Goal: Transaction & Acquisition: Purchase product/service

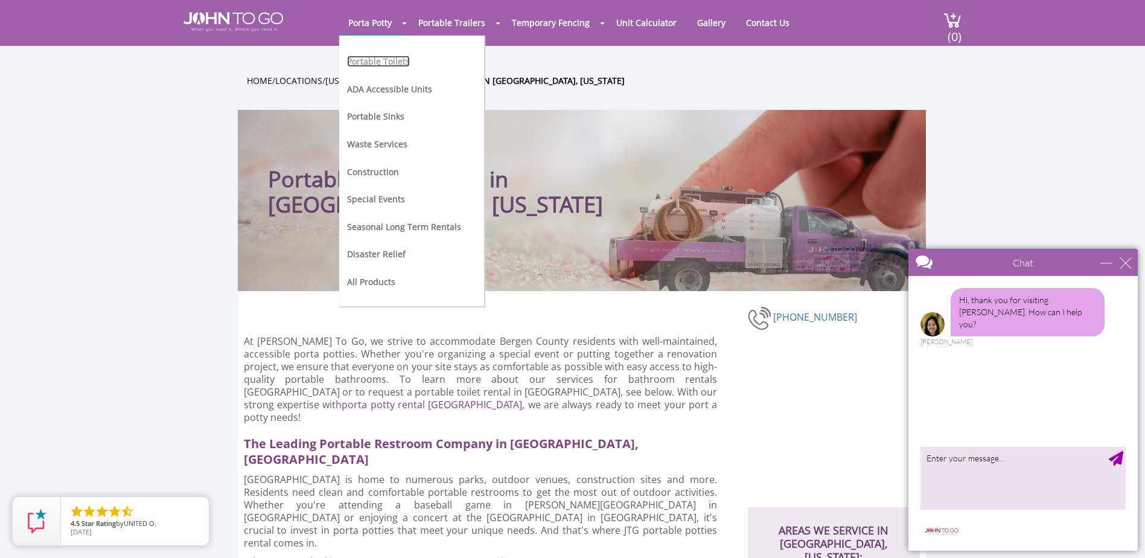
click at [386, 63] on link "Portable Toilets" at bounding box center [378, 61] width 63 height 11
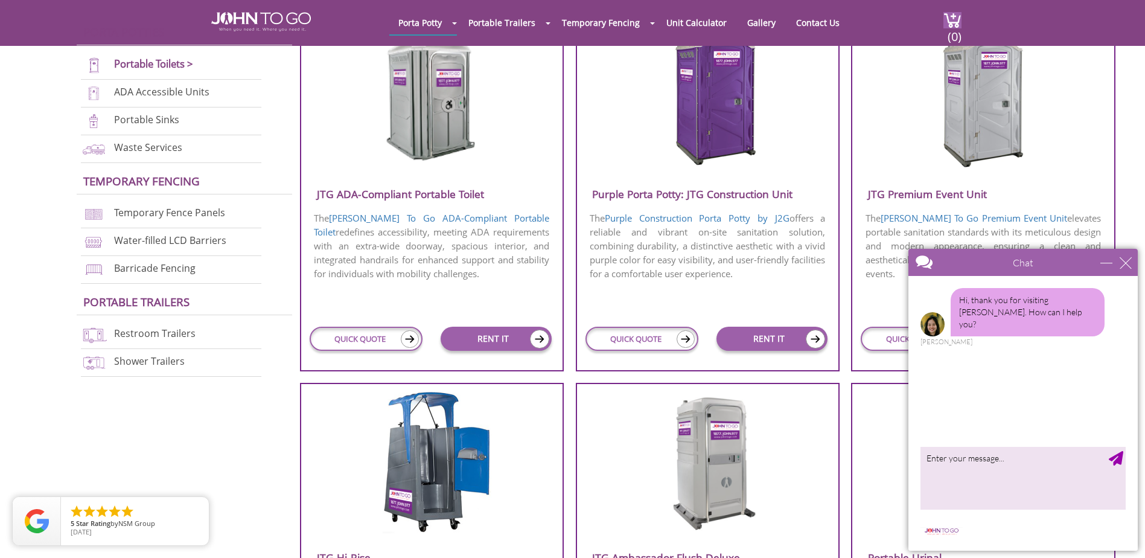
scroll to position [483, 0]
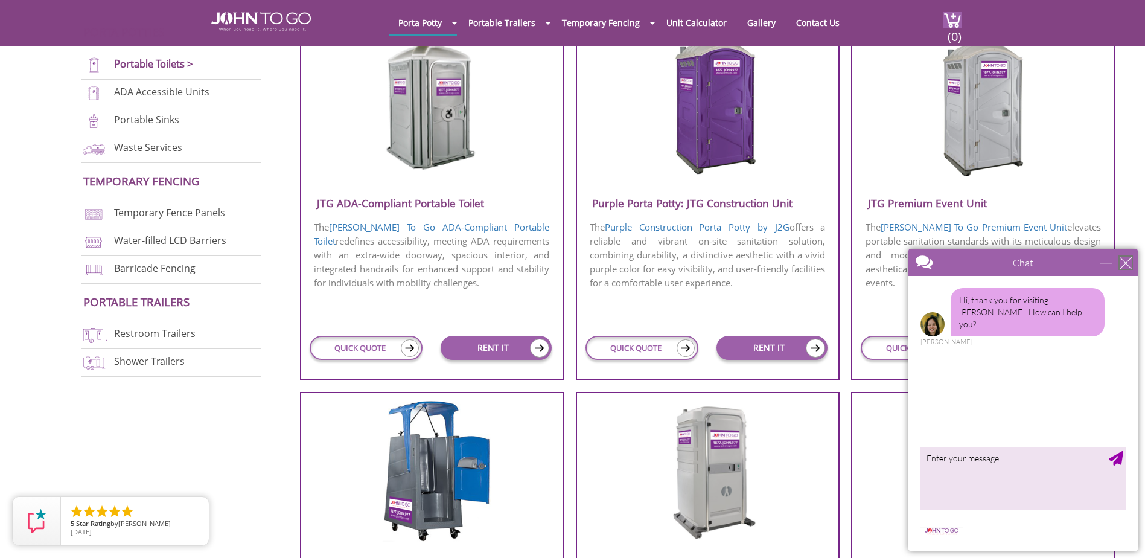
click at [1126, 261] on div "close" at bounding box center [1126, 262] width 12 height 12
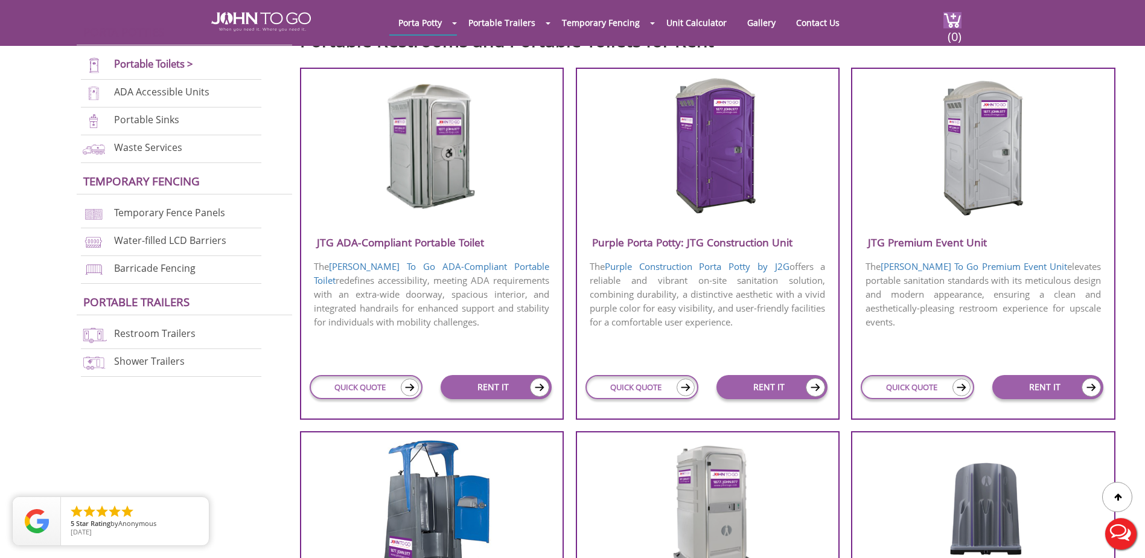
scroll to position [422, 0]
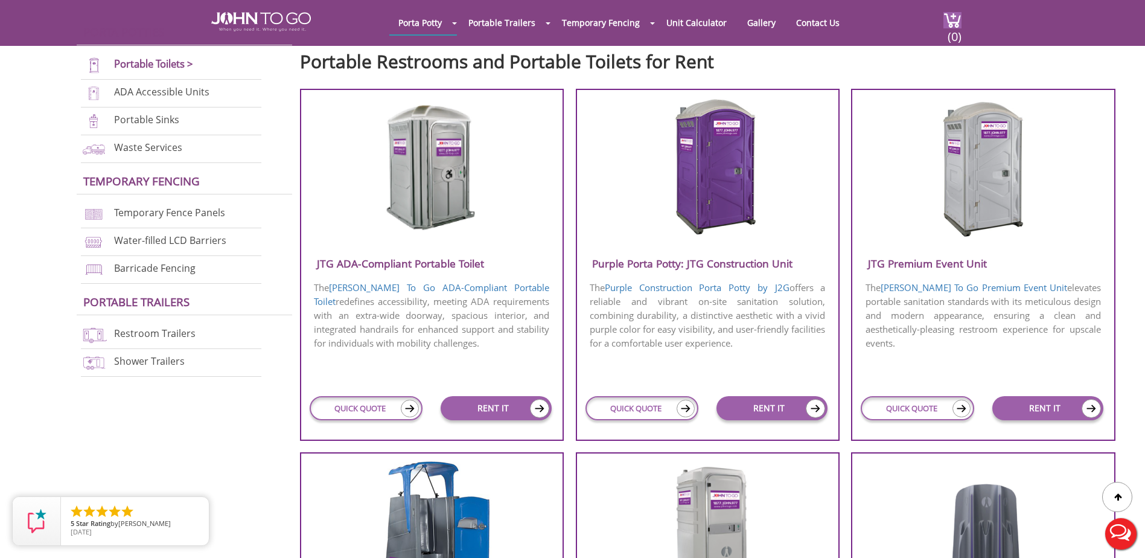
click at [437, 223] on img at bounding box center [431, 167] width 115 height 139
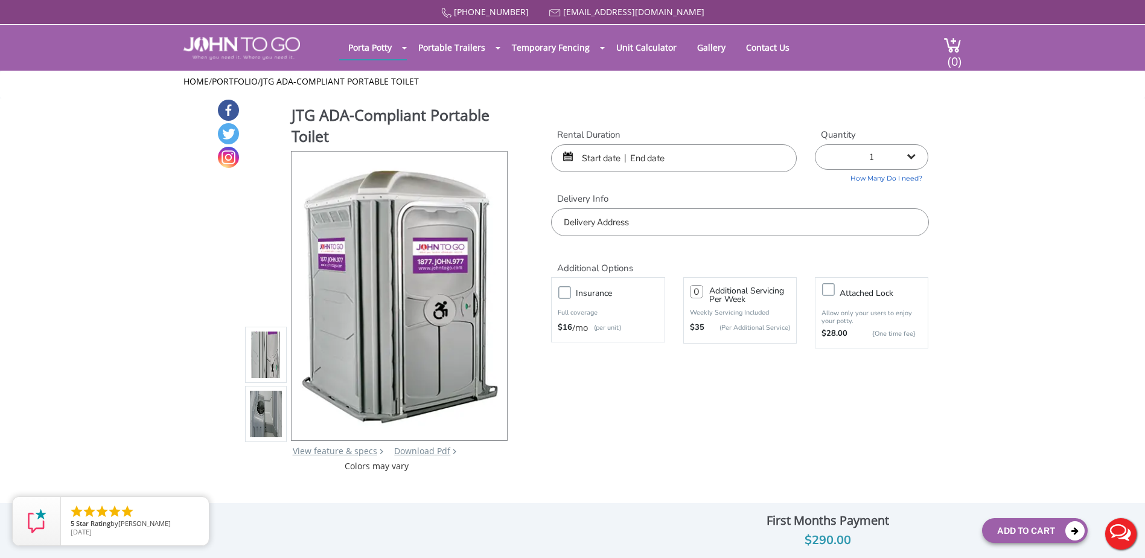
click at [267, 362] on img at bounding box center [266, 354] width 33 height 284
click at [264, 403] on img at bounding box center [266, 414] width 33 height 284
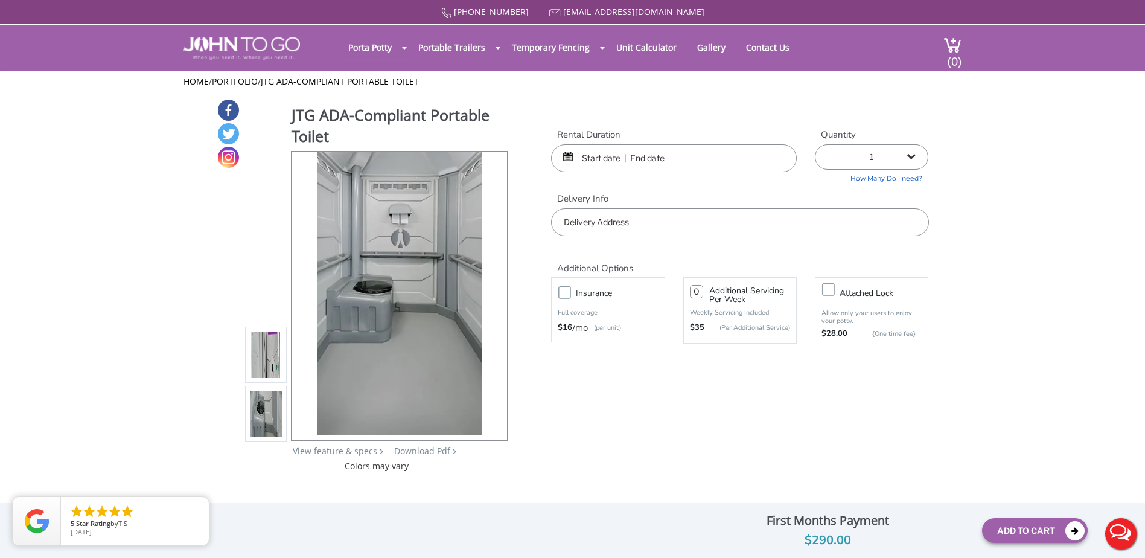
click at [267, 352] on img at bounding box center [266, 354] width 33 height 284
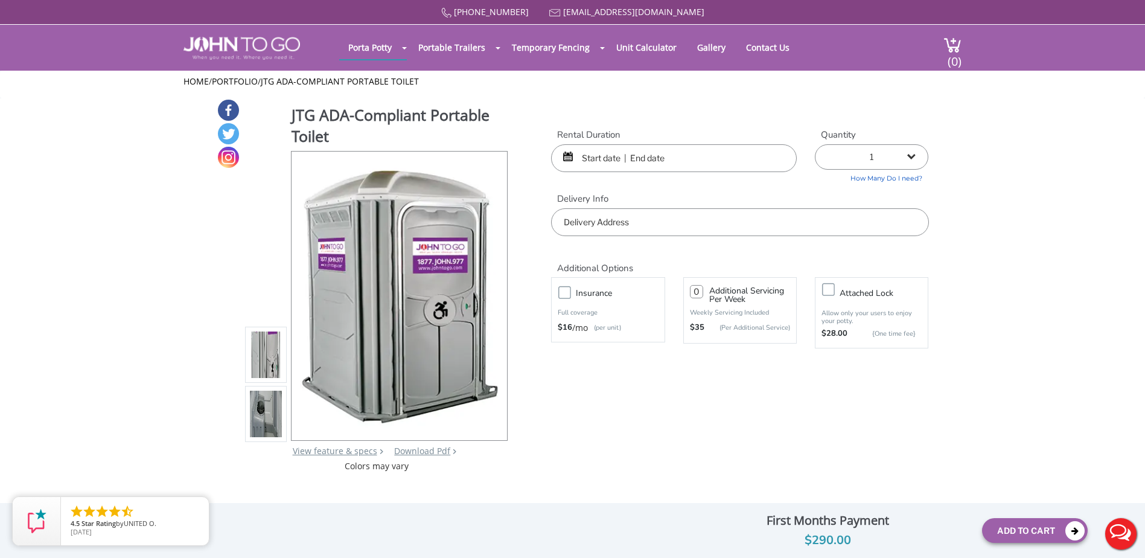
click at [261, 410] on img at bounding box center [266, 414] width 33 height 284
